Goal: Navigation & Orientation: Find specific page/section

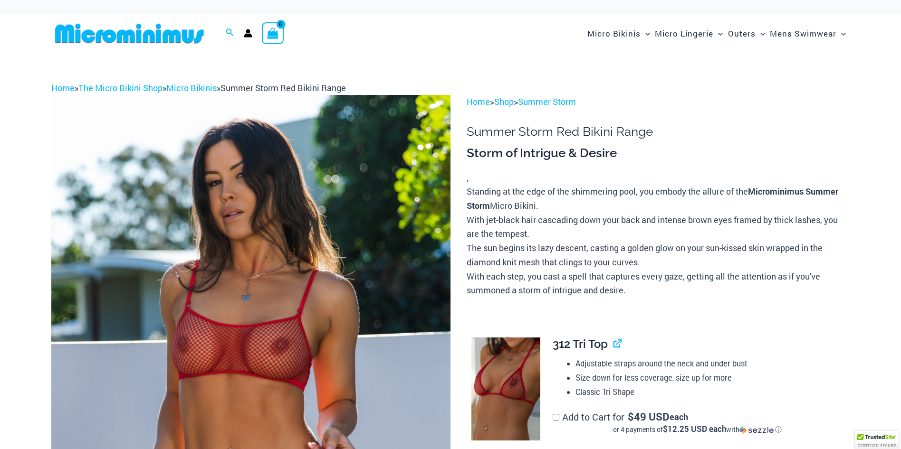
click at [323, 201] on img at bounding box center [250, 394] width 399 height 599
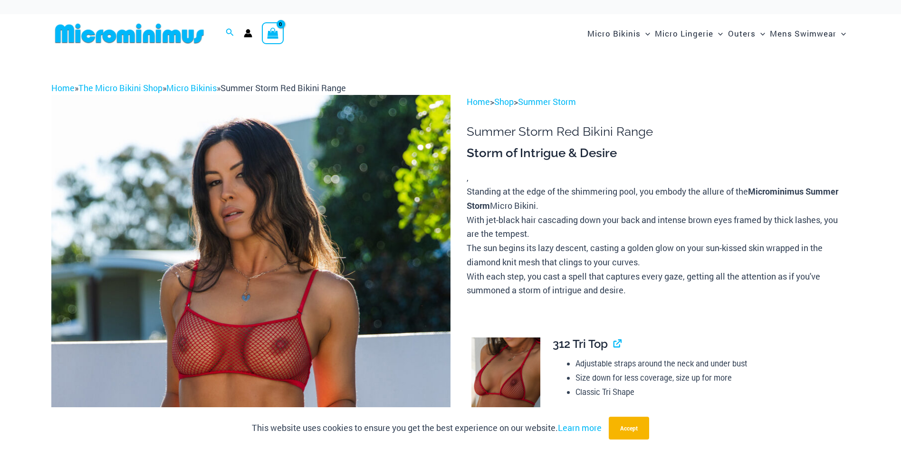
click at [333, 268] on img at bounding box center [250, 394] width 399 height 599
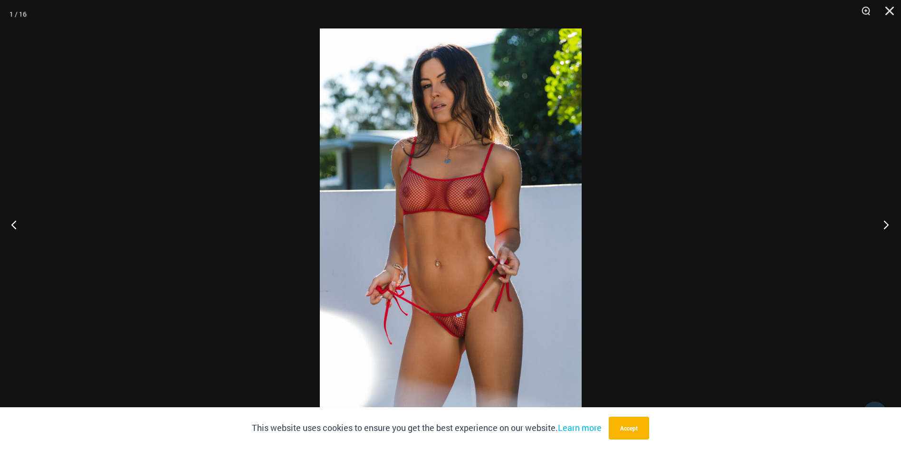
click at [885, 222] on button "Next" at bounding box center [883, 225] width 36 height 48
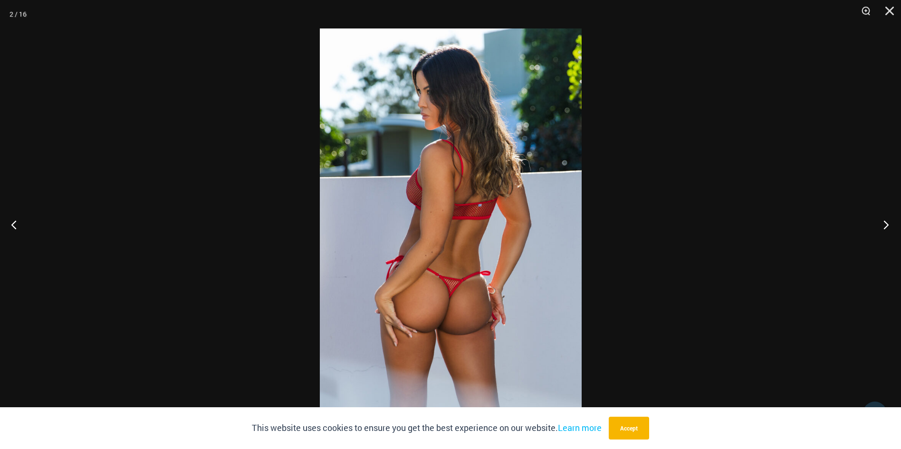
click at [885, 222] on button "Next" at bounding box center [883, 225] width 36 height 48
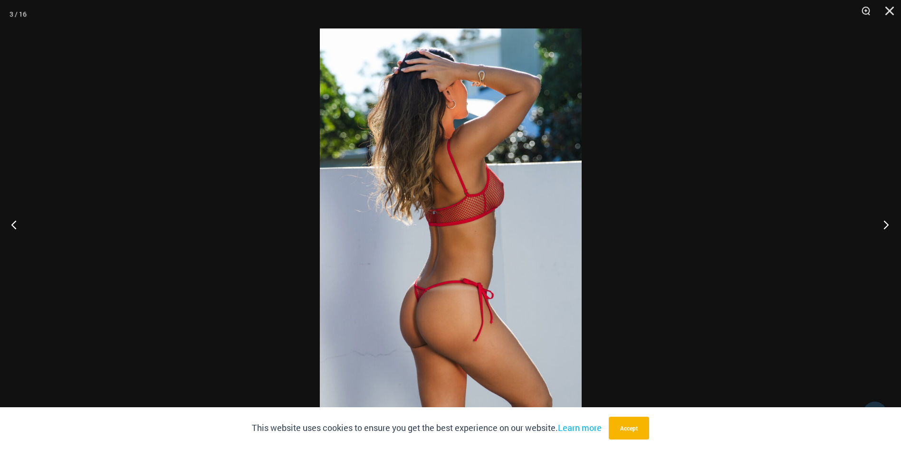
click at [885, 222] on button "Next" at bounding box center [883, 225] width 36 height 48
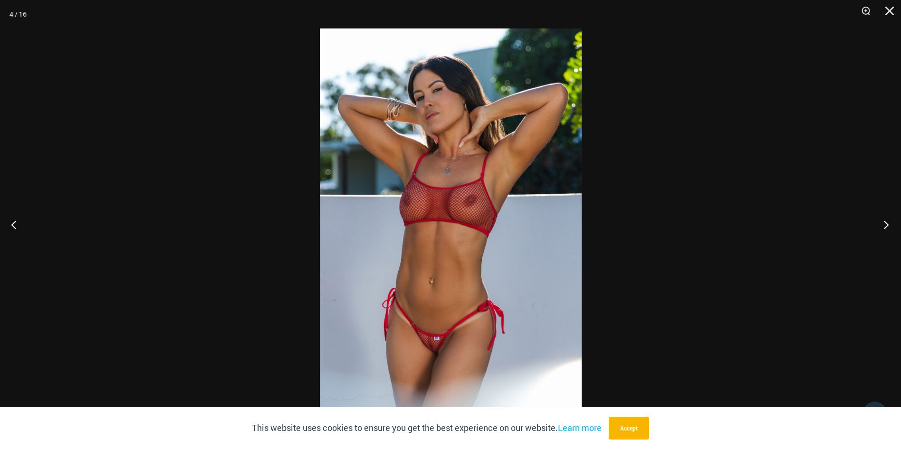
click at [885, 222] on button "Next" at bounding box center [883, 225] width 36 height 48
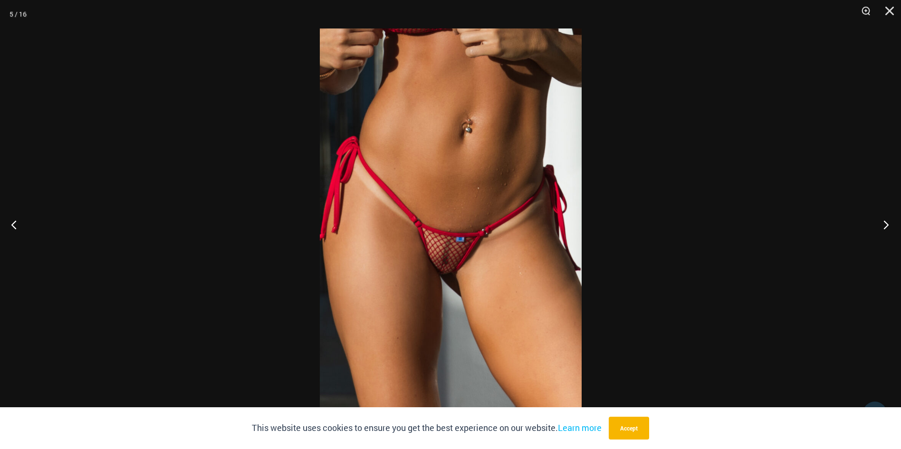
click at [885, 222] on button "Next" at bounding box center [883, 225] width 36 height 48
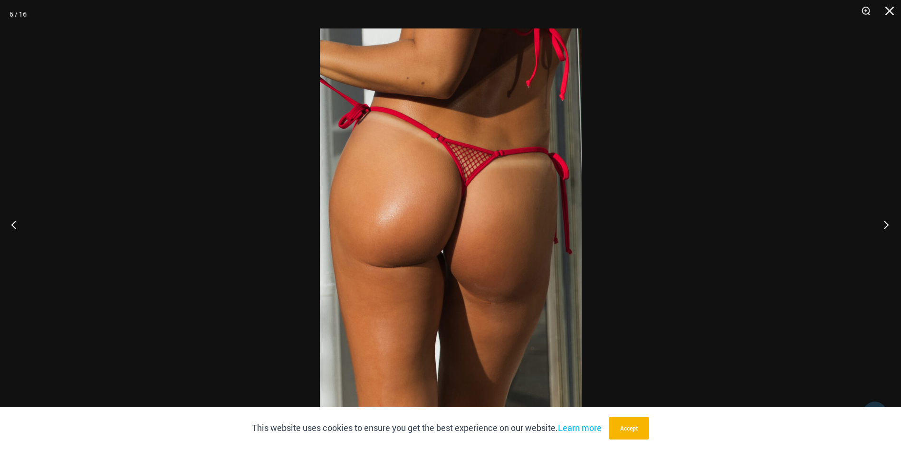
click at [885, 222] on button "Next" at bounding box center [883, 225] width 36 height 48
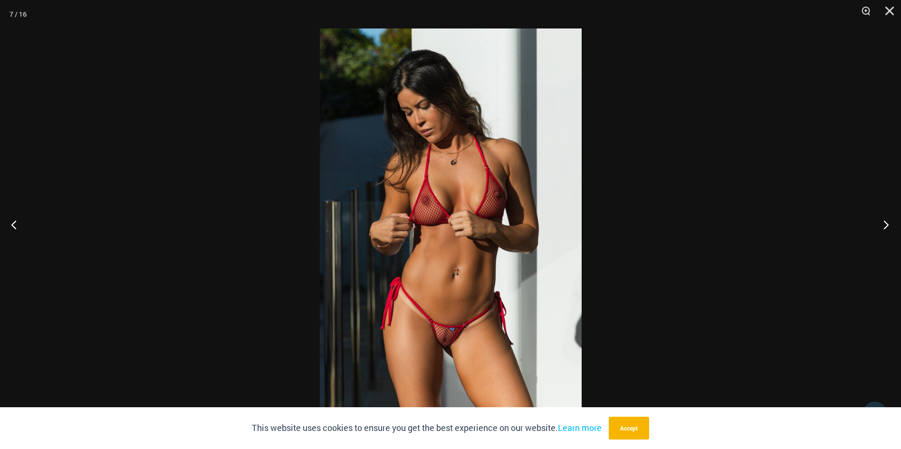
click at [885, 222] on button "Next" at bounding box center [883, 225] width 36 height 48
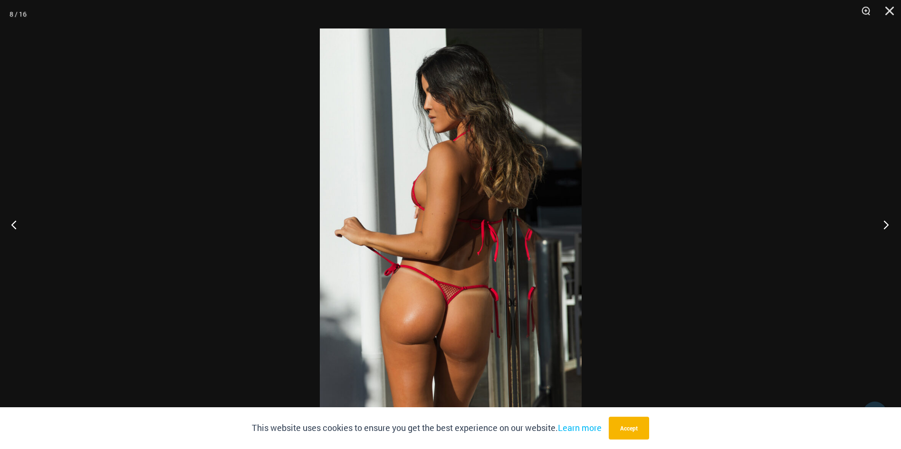
click at [885, 222] on button "Next" at bounding box center [883, 225] width 36 height 48
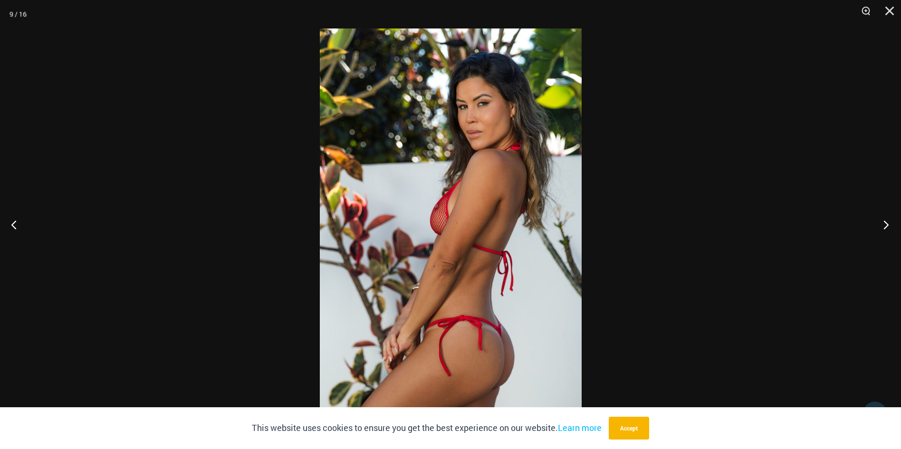
click at [885, 222] on button "Next" at bounding box center [883, 225] width 36 height 48
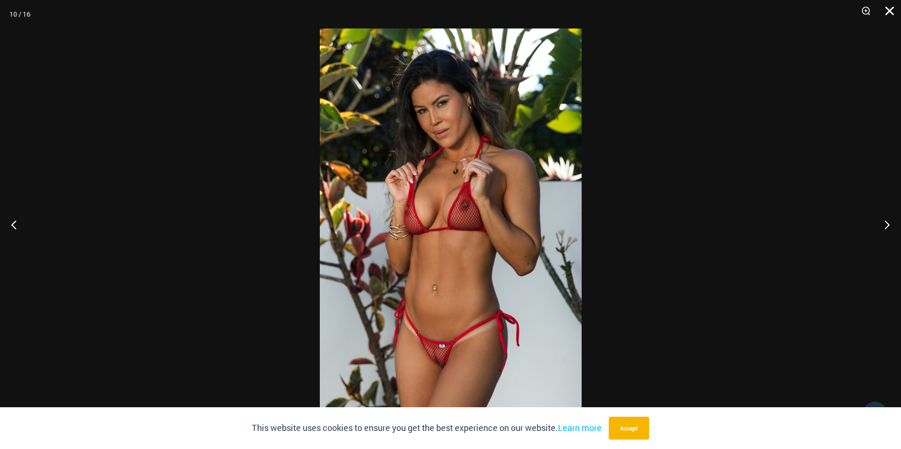
click at [892, 9] on button "Close" at bounding box center [886, 14] width 24 height 29
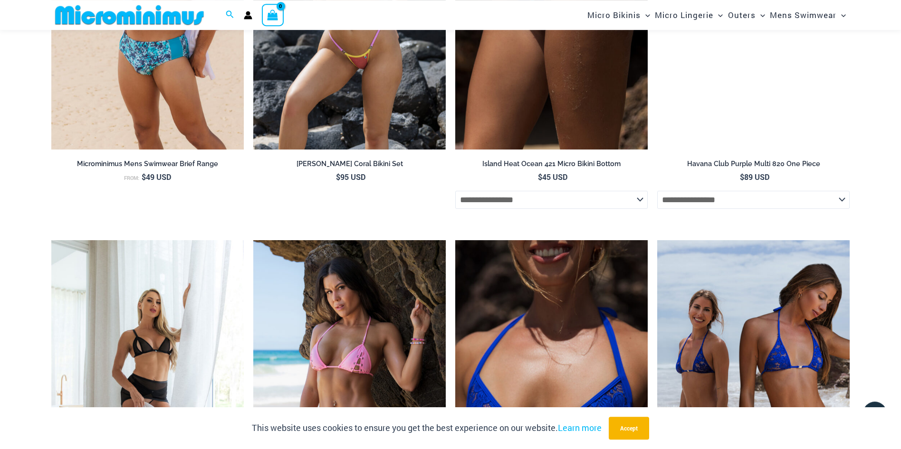
scroll to position [3829, 0]
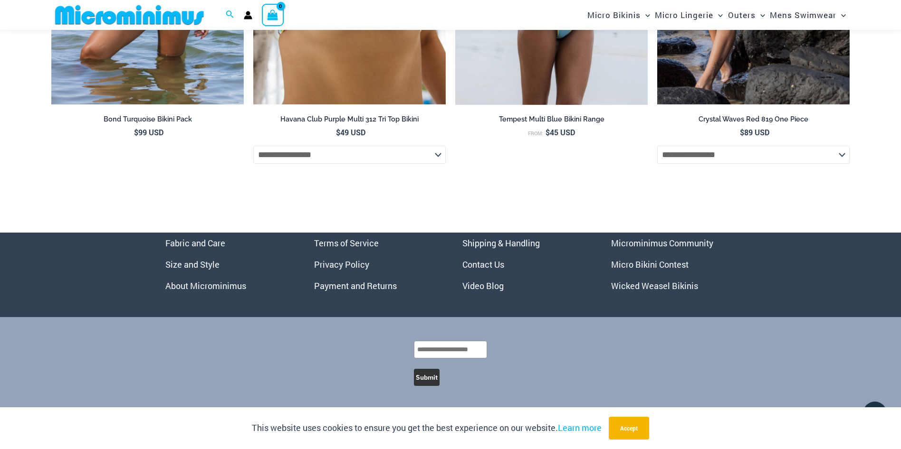
click at [649, 244] on link "Microminimus Community" at bounding box center [662, 243] width 102 height 11
